Goal: Task Accomplishment & Management: Use online tool/utility

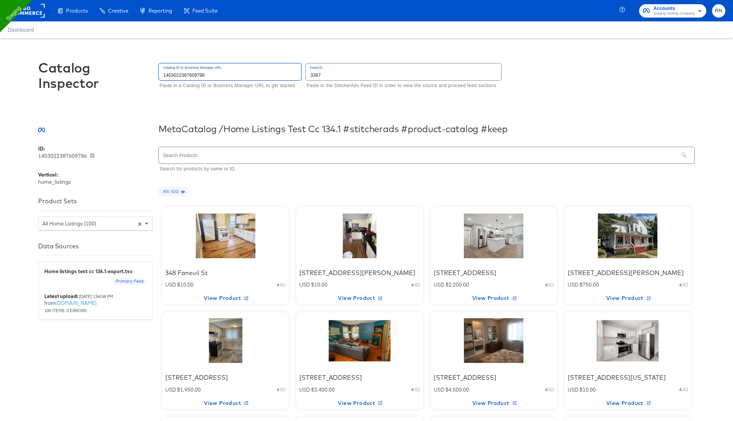
click at [215, 75] on input "1403022387609786" at bounding box center [230, 71] width 142 height 16
drag, startPoint x: 208, startPoint y: 75, endPoint x: 162, endPoint y: 72, distance: 45.9
click at [162, 72] on input "1403022387609786" at bounding box center [230, 71] width 142 height 16
click at [239, 102] on div "Catalog Inspector Catalog ID or Business Manager URL 1403022387609786 Paste in …" at bounding box center [366, 79] width 657 height 82
click at [226, 253] on div at bounding box center [225, 236] width 65 height 48
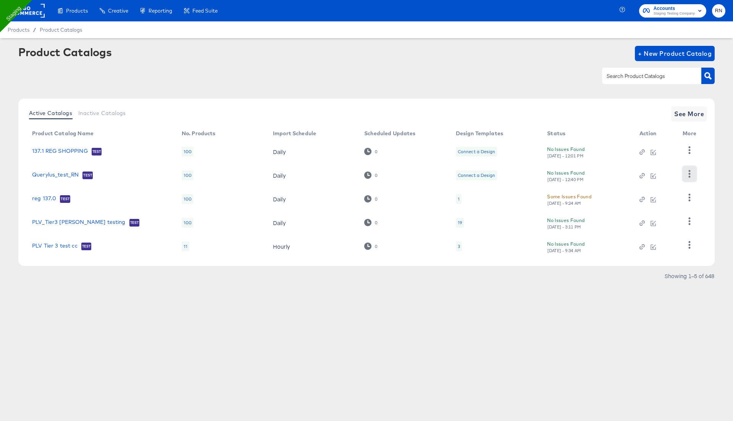
click at [688, 173] on icon "button" at bounding box center [689, 173] width 7 height 7
click at [662, 202] on div "HUD Checks (Internal)" at bounding box center [658, 201] width 76 height 12
click at [478, 174] on div "Connect a Design" at bounding box center [476, 175] width 37 height 6
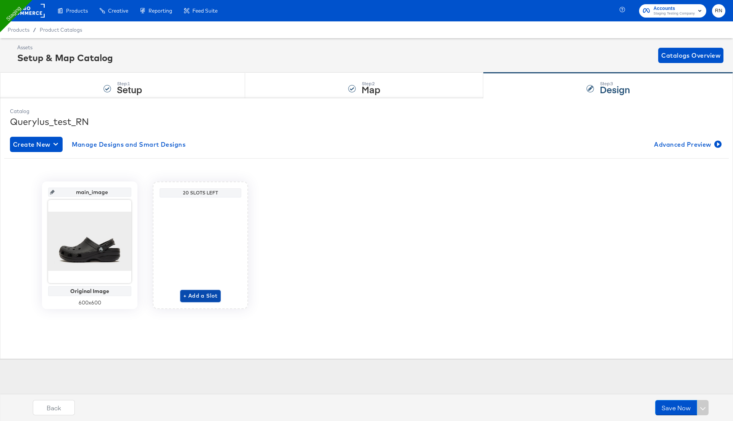
click at [209, 290] on button "+ Add a Slot" at bounding box center [200, 296] width 40 height 12
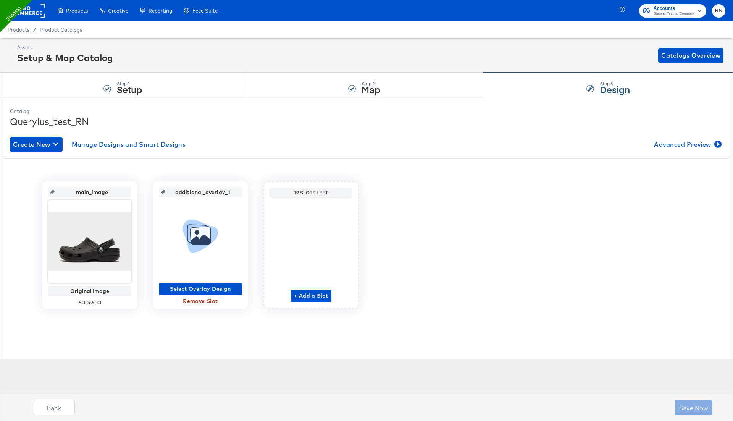
click at [205, 274] on div at bounding box center [200, 238] width 83 height 83
click at [209, 283] on button "Select Overlay Design" at bounding box center [200, 289] width 83 height 12
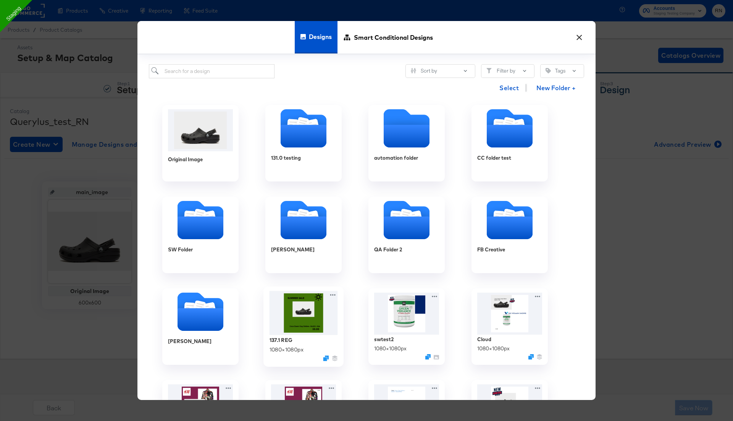
click at [308, 307] on img at bounding box center [304, 313] width 68 height 44
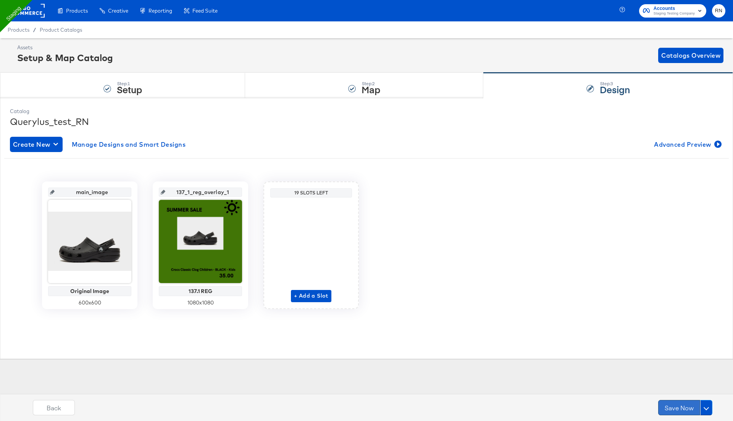
click at [677, 405] on button "Save Now" at bounding box center [679, 407] width 42 height 15
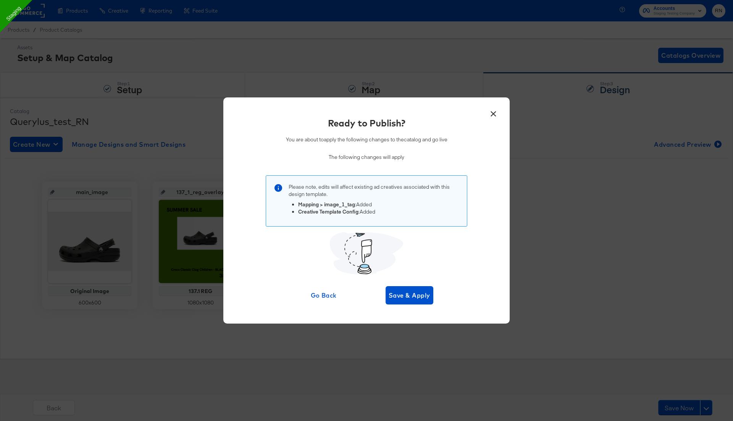
click at [405, 284] on div "Ready to Publish? You are about to apply the following changes to the catalog a…" at bounding box center [366, 210] width 263 height 188
click at [410, 295] on span "Save & Apply" at bounding box center [410, 295] width 42 height 11
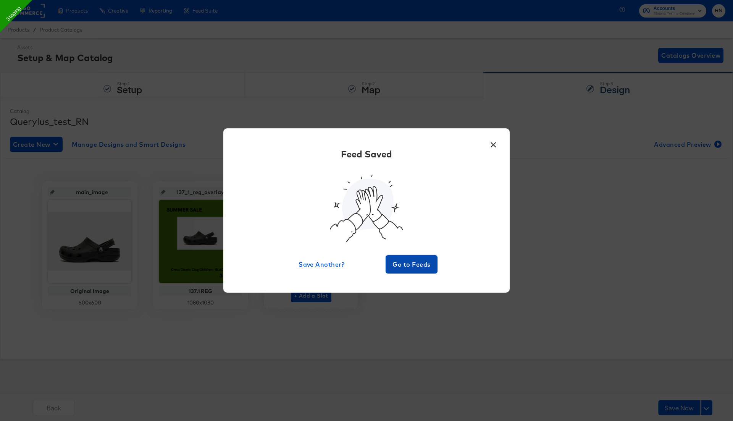
click at [416, 264] on span "Go to Feeds" at bounding box center [412, 264] width 46 height 11
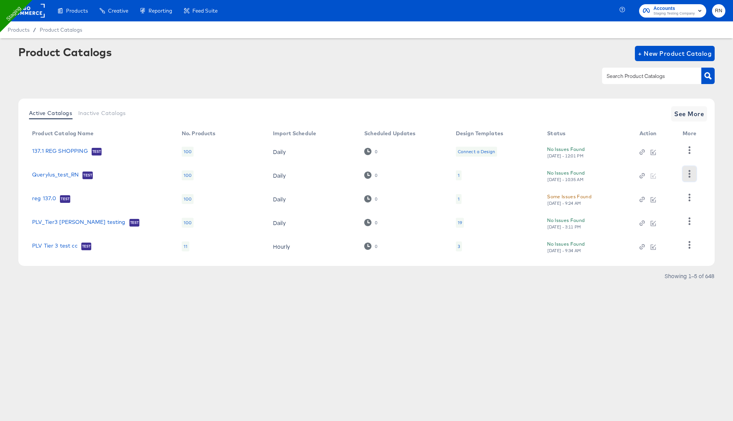
click at [691, 174] on icon "button" at bounding box center [689, 173] width 7 height 7
click at [659, 202] on div "HUD Checks (Internal)" at bounding box center [658, 201] width 76 height 12
click at [648, 190] on div "Changelog" at bounding box center [658, 189] width 76 height 12
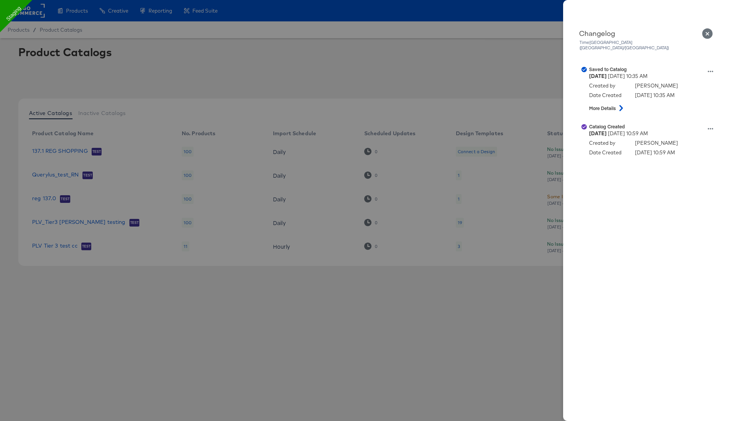
click at [707, 32] on icon "Close" at bounding box center [707, 33] width 11 height 11
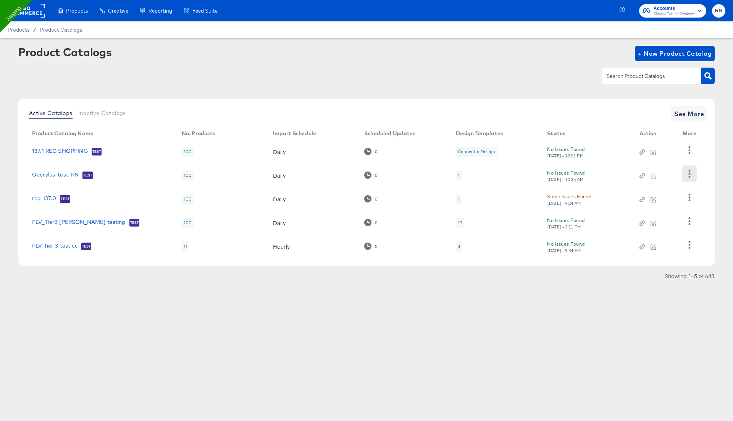
click at [690, 174] on icon "button" at bounding box center [690, 173] width 2 height 7
click at [46, 174] on link "Querylus_test_RN" at bounding box center [55, 175] width 47 height 8
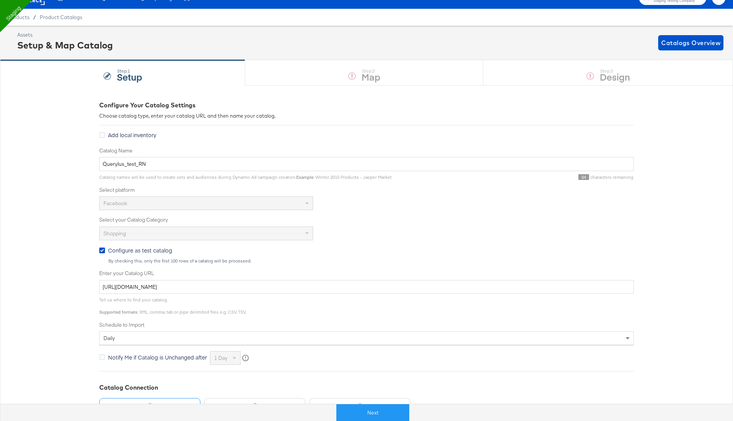
scroll to position [13, 0]
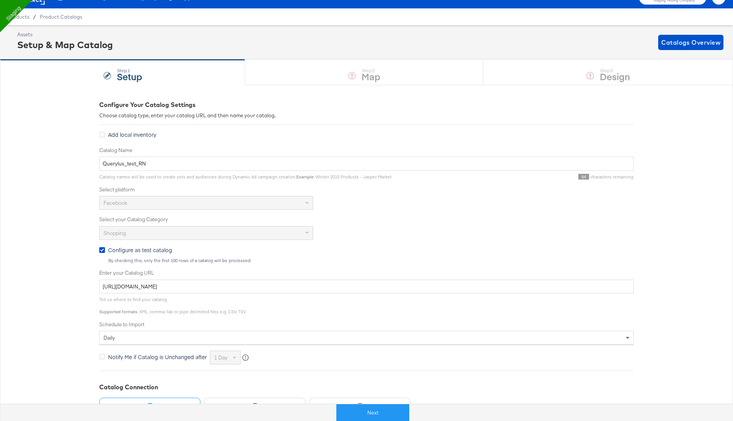
click at [603, 68] on div "Step: 1 Setup Step: 2 Map Step: 3 Design" at bounding box center [366, 72] width 733 height 25
click at [359, 413] on button "Next" at bounding box center [372, 412] width 73 height 17
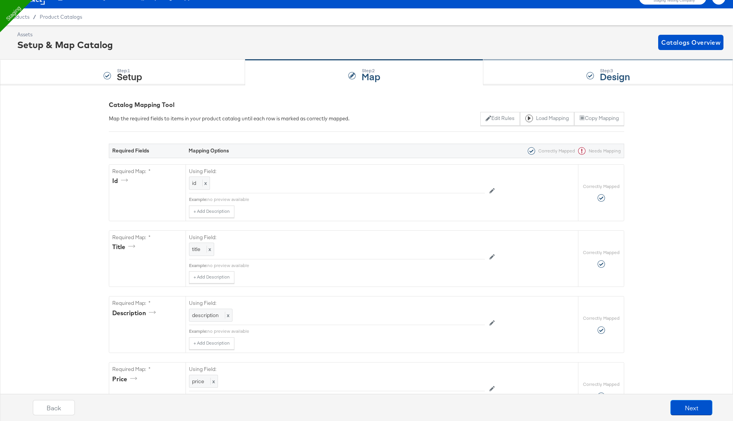
scroll to position [0, 0]
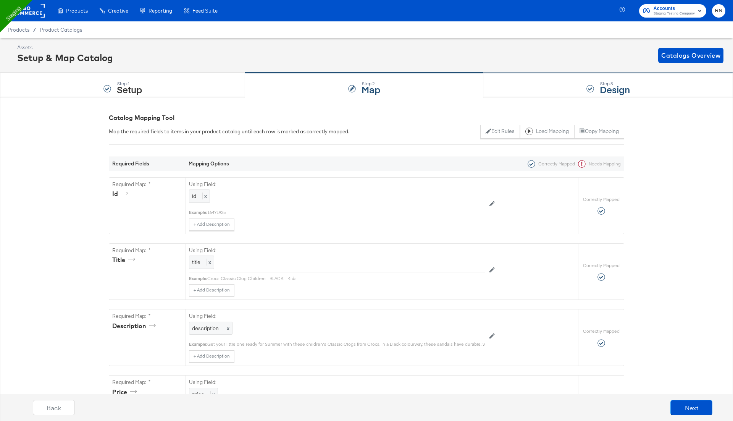
click at [594, 93] on div "Step: 3 Design" at bounding box center [608, 85] width 250 height 25
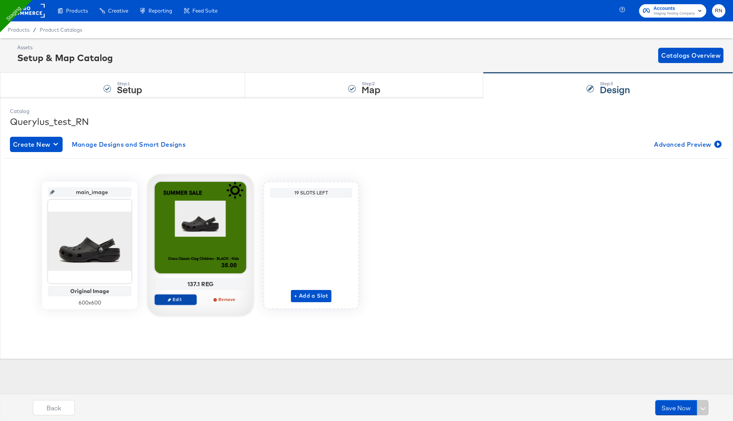
click at [180, 300] on span "Edit" at bounding box center [175, 299] width 35 height 6
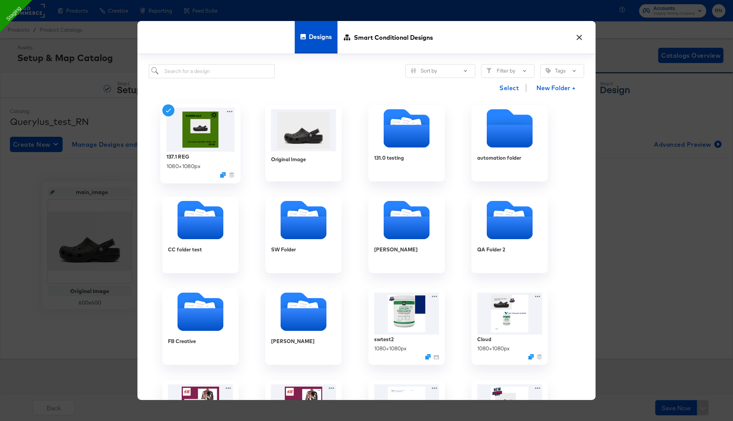
click at [199, 140] on img at bounding box center [200, 130] width 68 height 44
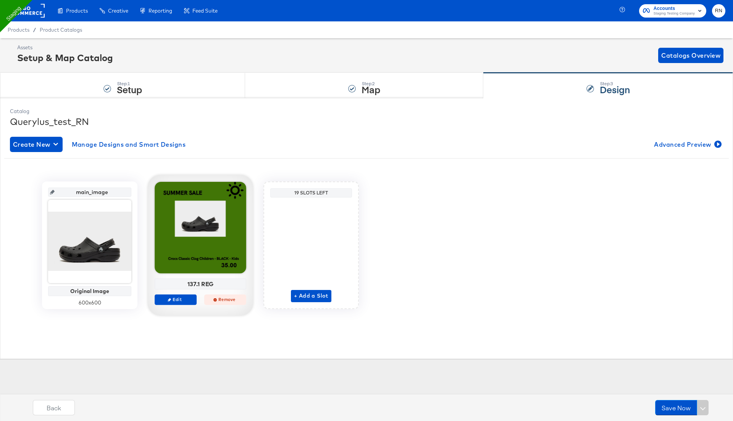
click at [225, 297] on span "Remove" at bounding box center [225, 299] width 35 height 6
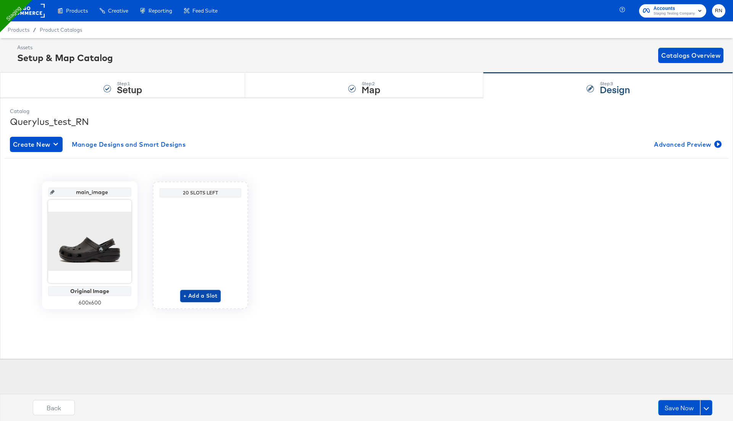
click at [208, 297] on span "+ Add a Slot" at bounding box center [200, 296] width 34 height 10
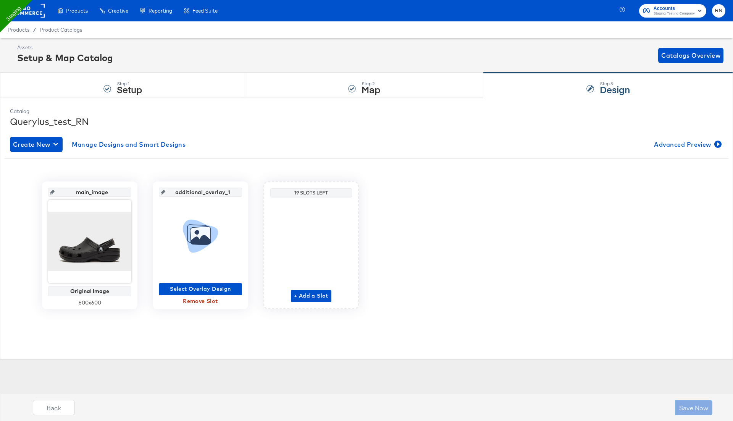
click at [210, 243] on icon at bounding box center [200, 234] width 42 height 75
click at [207, 287] on span "Select Overlay Design" at bounding box center [200, 289] width 77 height 10
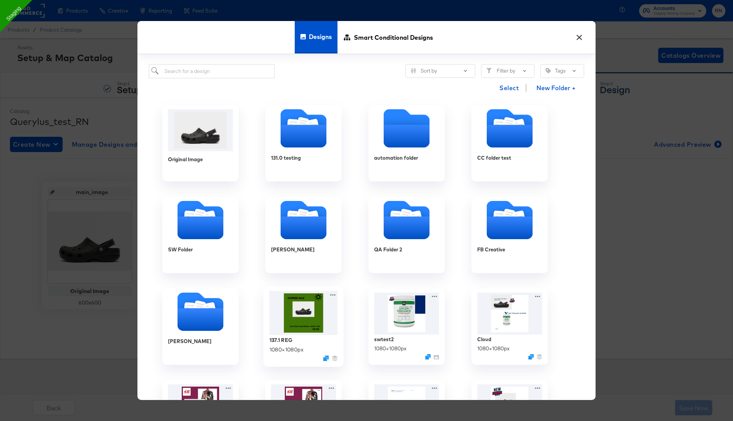
click at [299, 289] on div "137.1 REG 1080 × 1080 px" at bounding box center [303, 326] width 80 height 80
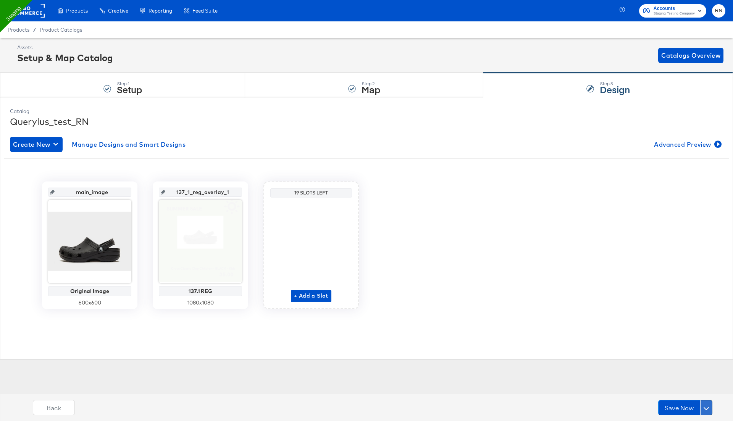
click at [707, 405] on span at bounding box center [706, 407] width 5 height 5
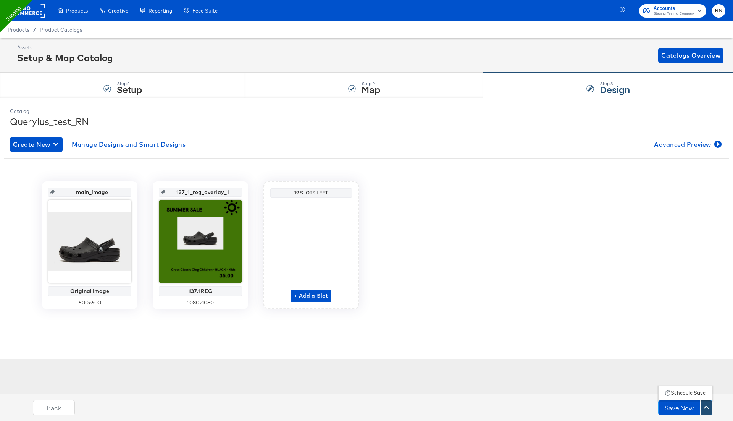
click at [691, 393] on div "Schedule Save" at bounding box center [688, 392] width 35 height 7
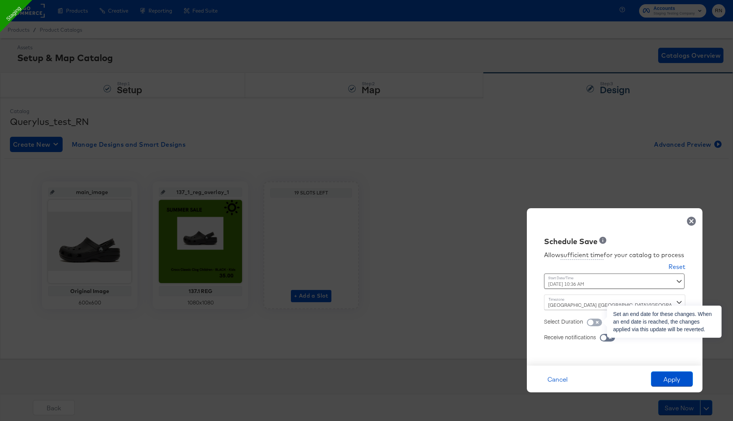
click at [598, 323] on input "checkbox" at bounding box center [590, 324] width 23 height 8
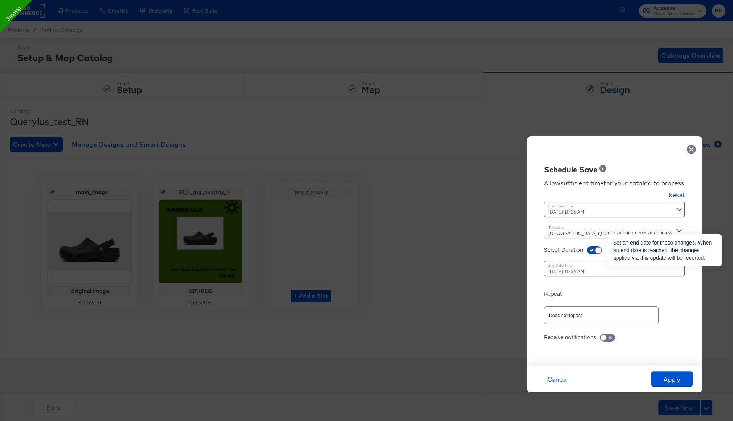
click at [598, 249] on input "checkbox" at bounding box center [598, 252] width 23 height 8
checkbox input "false"
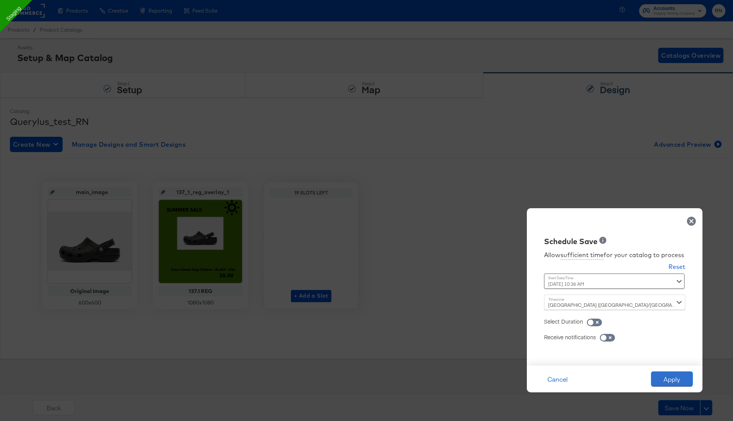
click at [669, 379] on button "Apply" at bounding box center [672, 378] width 42 height 15
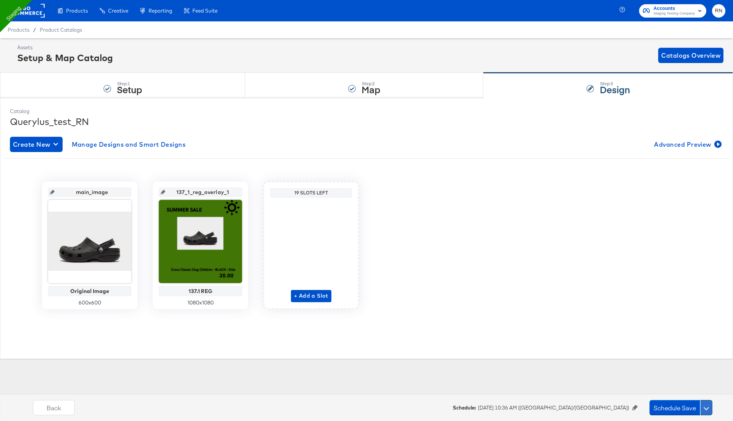
click at [709, 407] on button at bounding box center [706, 407] width 12 height 15
click at [682, 411] on button "Schedule Save" at bounding box center [674, 407] width 51 height 15
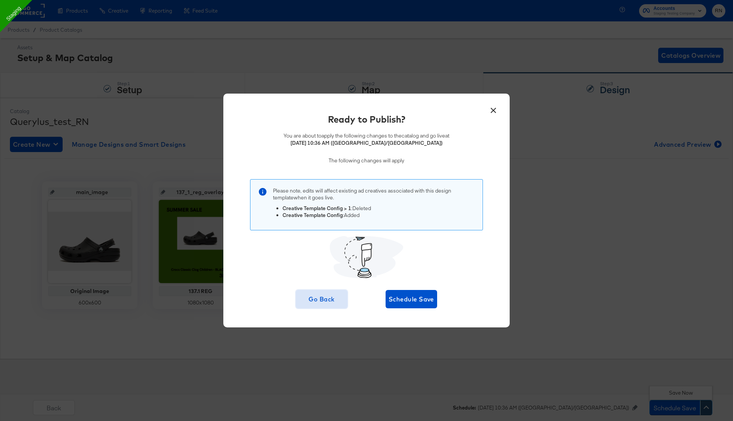
click at [325, 301] on span "Go Back" at bounding box center [321, 299] width 45 height 11
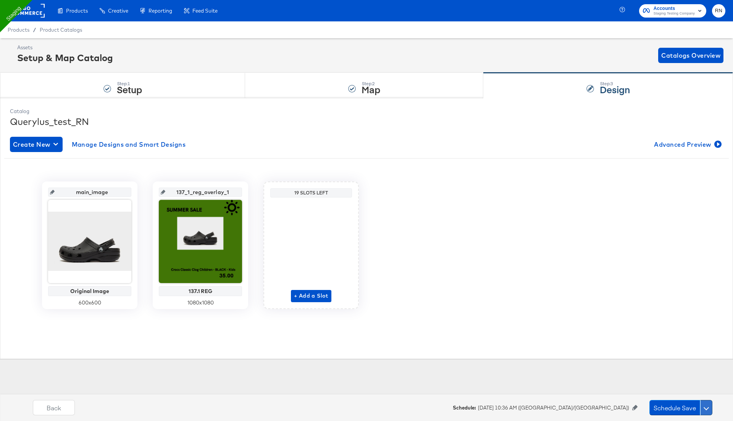
click at [706, 405] on button at bounding box center [706, 407] width 12 height 15
click at [634, 407] on icon at bounding box center [634, 407] width 5 height 5
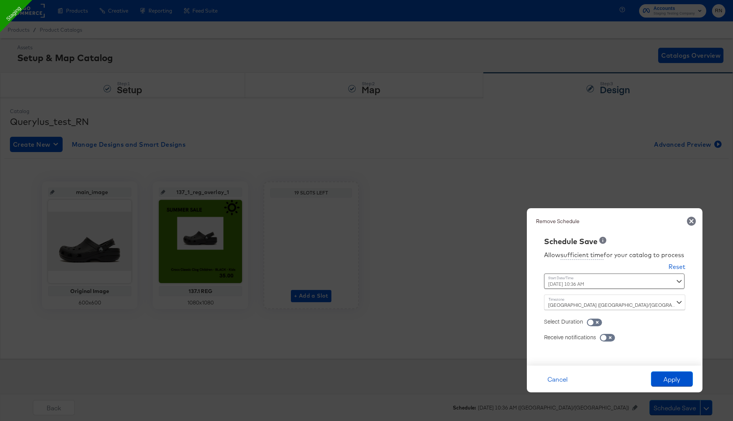
click at [562, 216] on button "Remove Schedule" at bounding box center [558, 221] width 44 height 11
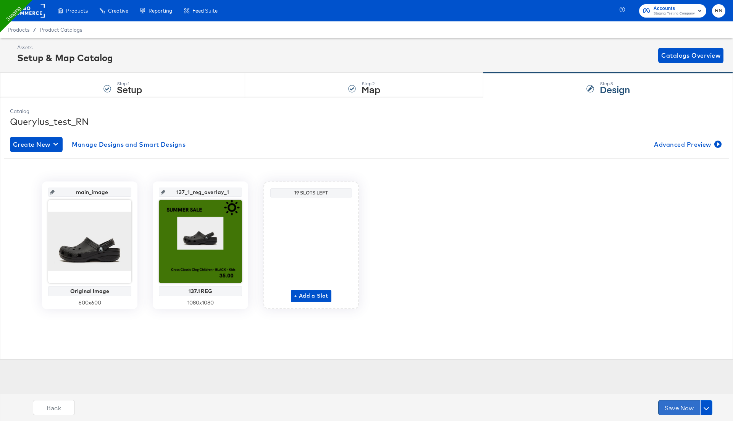
click at [686, 406] on button "Save Now" at bounding box center [679, 407] width 42 height 15
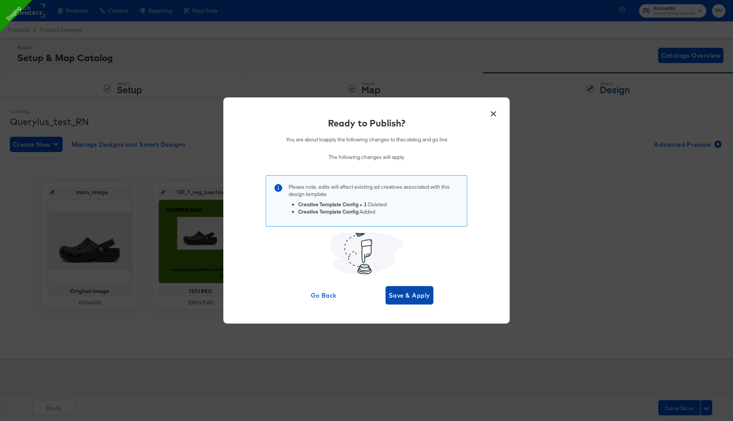
click at [411, 297] on span "Save & Apply" at bounding box center [410, 295] width 42 height 11
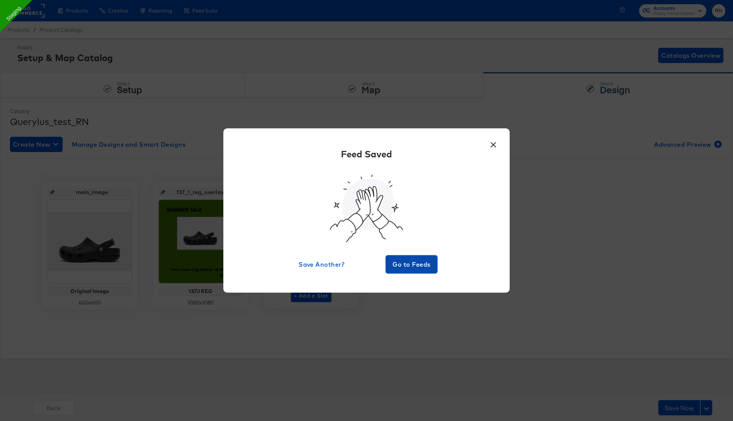
click at [415, 272] on button "Go to Feeds" at bounding box center [412, 264] width 52 height 18
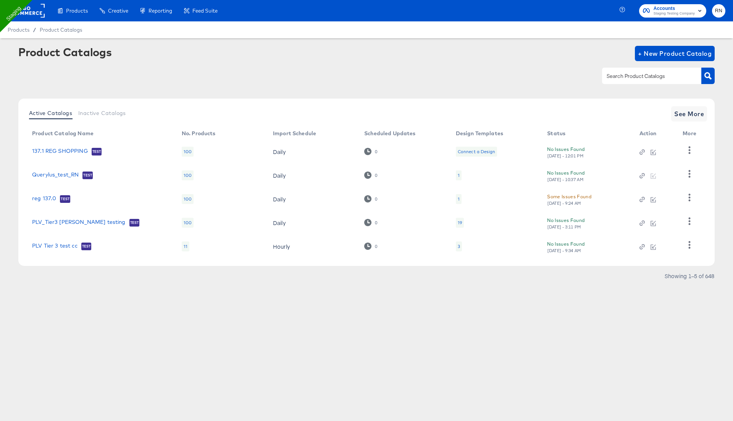
click at [681, 198] on td at bounding box center [691, 199] width 29 height 24
click at [689, 199] on icon "button" at bounding box center [689, 197] width 7 height 7
click at [648, 173] on div "HUD Checks (Internal)" at bounding box center [658, 174] width 76 height 12
click at [691, 171] on icon "button" at bounding box center [689, 173] width 7 height 7
click at [655, 202] on div "HUD Checks (Internal)" at bounding box center [658, 201] width 76 height 12
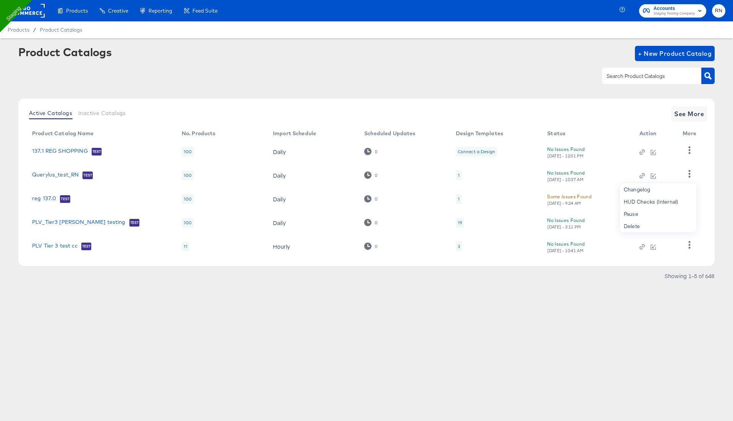
click at [334, 58] on div "Product Catalogs + New Product Catalog" at bounding box center [366, 53] width 696 height 15
click at [690, 112] on span "See More" at bounding box center [689, 113] width 30 height 11
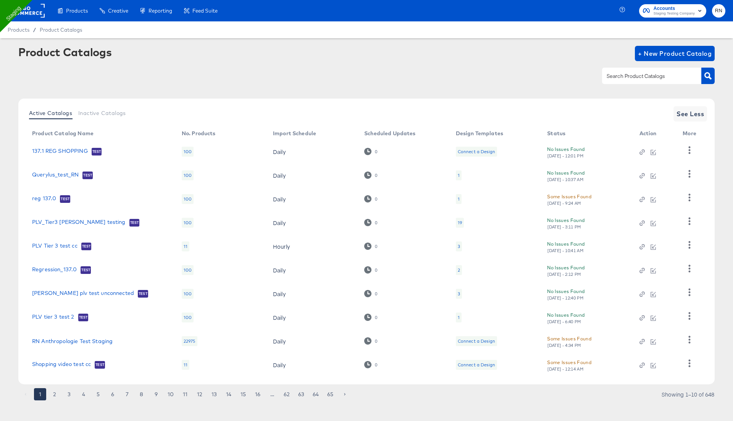
scroll to position [6, 0]
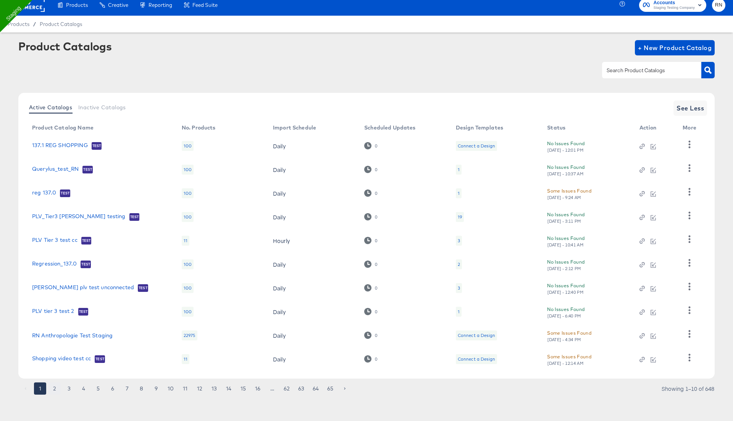
click at [53, 386] on button "2" at bounding box center [54, 388] width 12 height 12
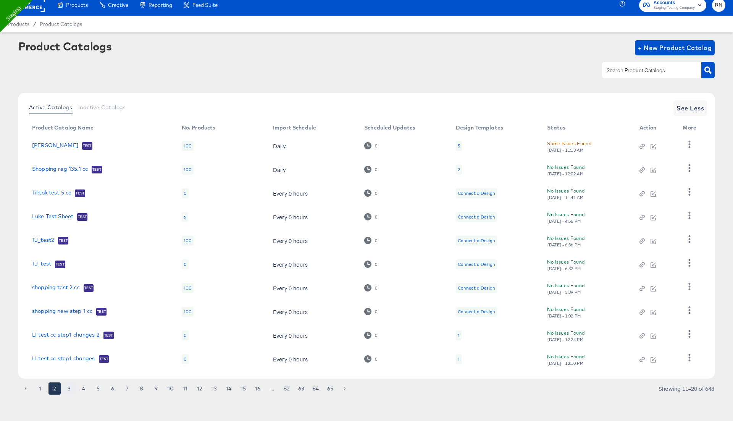
click at [63, 386] on button "3" at bounding box center [69, 388] width 12 height 12
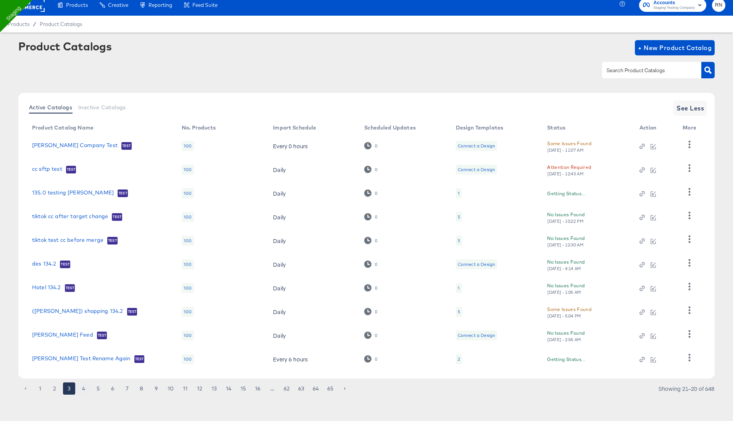
click at [82, 386] on button "4" at bounding box center [84, 388] width 12 height 12
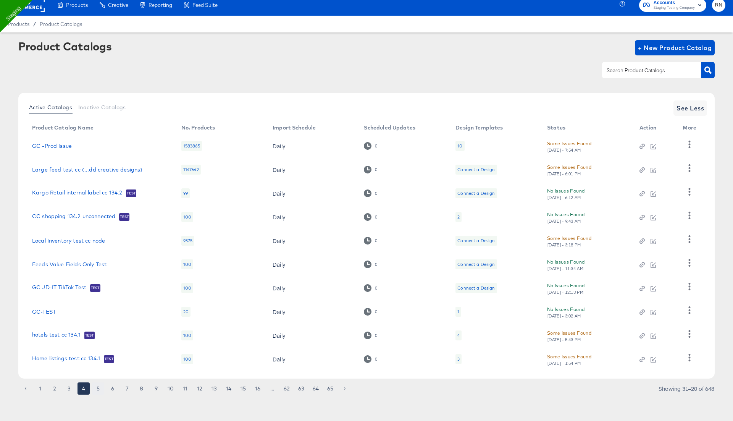
click at [97, 386] on button "5" at bounding box center [98, 388] width 12 height 12
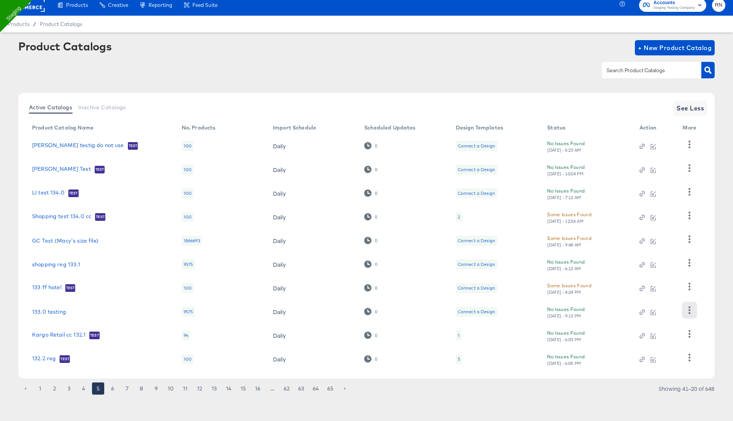
click at [691, 307] on icon "button" at bounding box center [689, 309] width 7 height 7
click at [654, 336] on div "HUD Checks (Internal)" at bounding box center [658, 338] width 76 height 12
click at [550, 327] on td "No Issues Found [DATE] - 6:03 PM" at bounding box center [587, 335] width 92 height 24
click at [484, 310] on div "Connect a Design" at bounding box center [476, 311] width 37 height 6
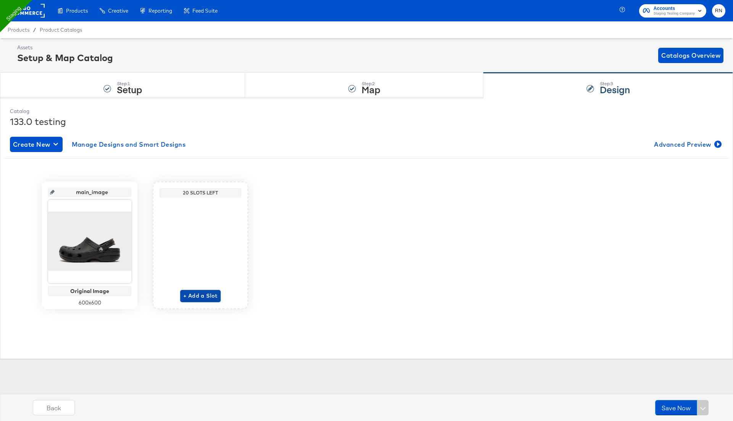
click at [191, 295] on span "+ Add a Slot" at bounding box center [200, 296] width 34 height 10
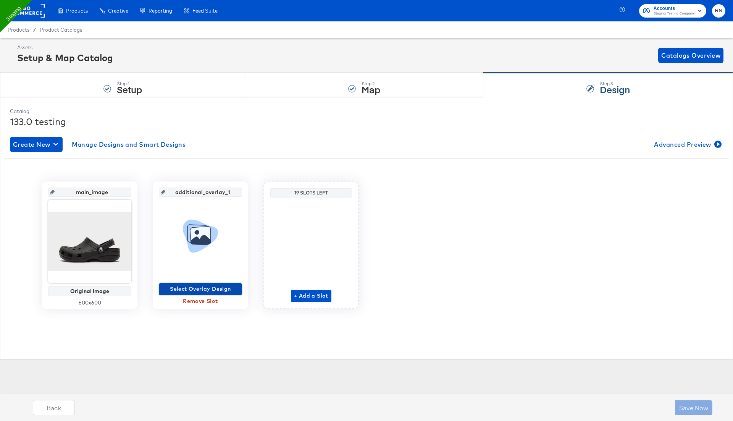
click at [194, 291] on span "Select Overlay Design" at bounding box center [200, 289] width 77 height 10
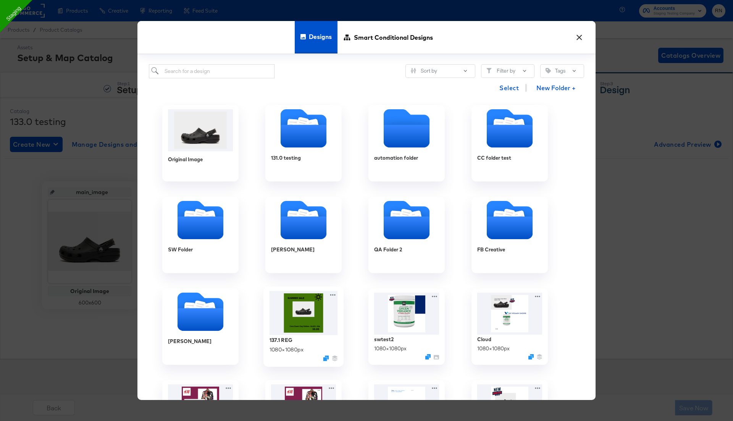
click at [316, 330] on img at bounding box center [304, 313] width 68 height 44
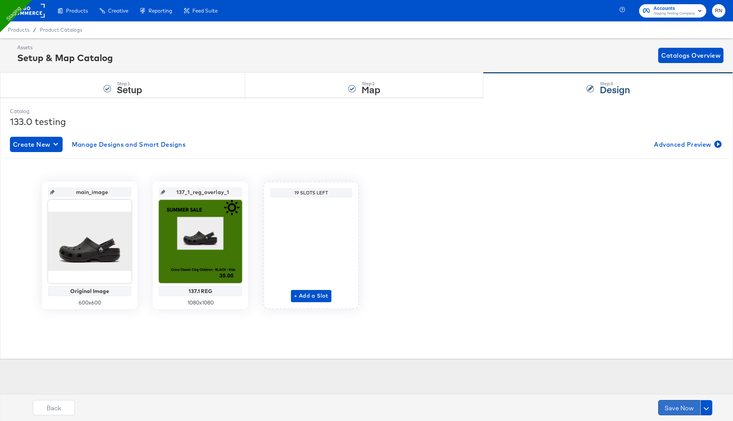
click at [677, 407] on button "Save Now" at bounding box center [679, 407] width 42 height 15
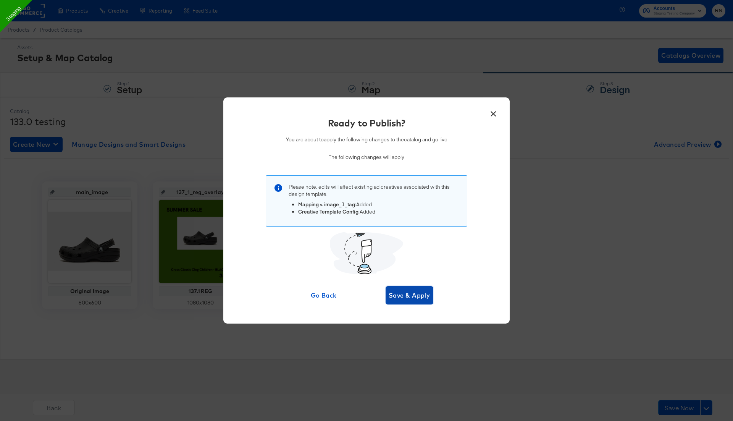
click at [397, 295] on span "Save & Apply" at bounding box center [410, 295] width 42 height 11
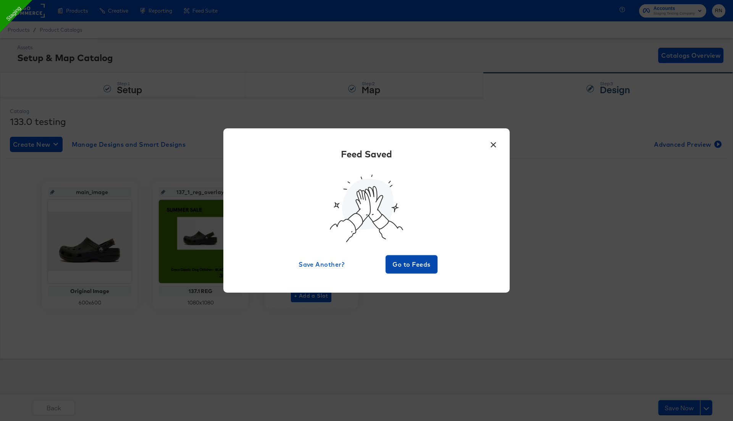
click at [413, 267] on span "Go to Feeds" at bounding box center [412, 264] width 46 height 11
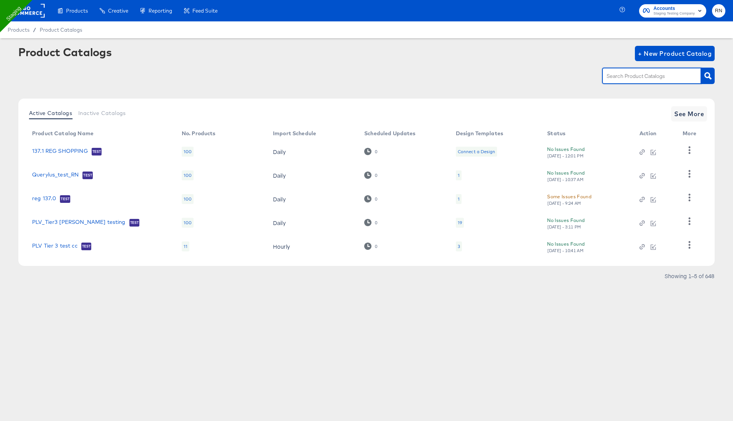
click at [627, 80] on input "text" at bounding box center [645, 76] width 81 height 9
type input "133"
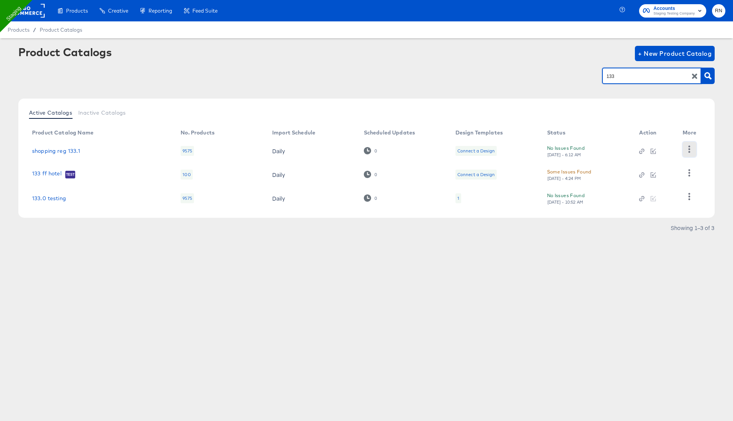
click at [689, 150] on icon "button" at bounding box center [689, 148] width 7 height 7
